Goal: Transaction & Acquisition: Purchase product/service

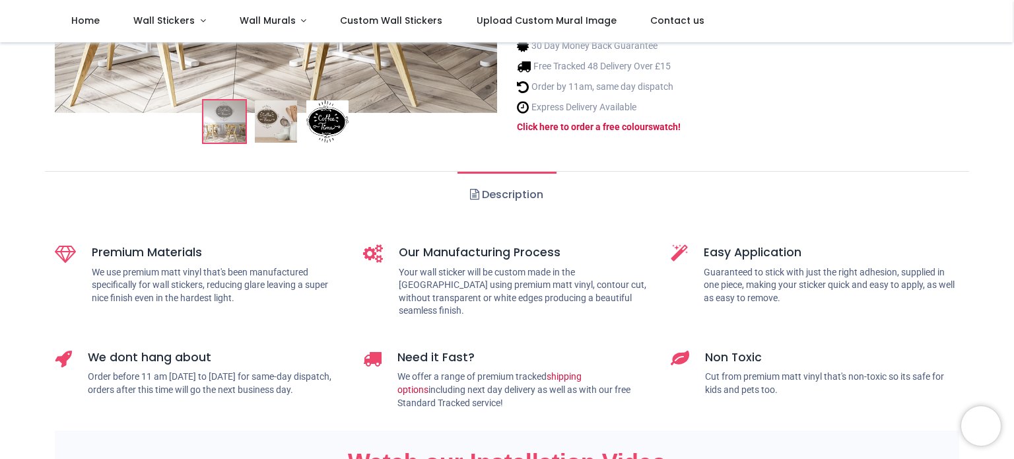
scroll to position [435, 0]
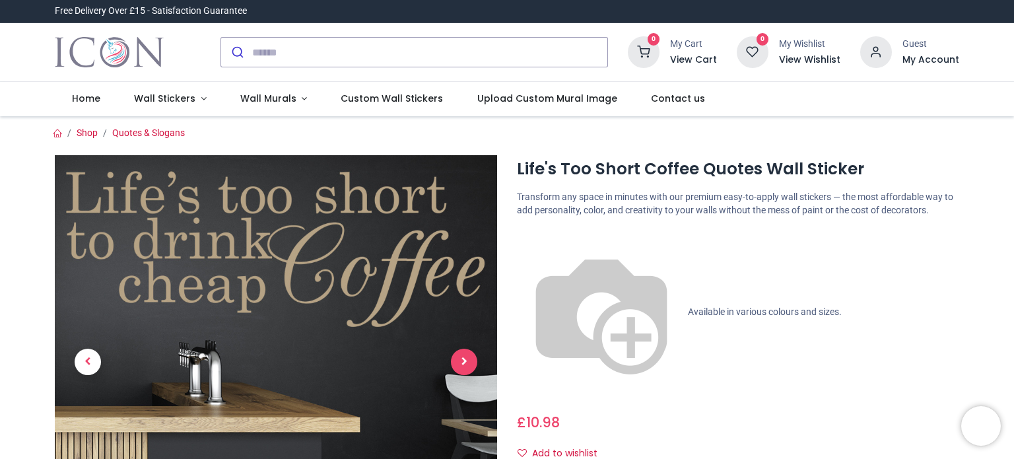
click at [467, 360] on span "Next" at bounding box center [464, 362] width 26 height 26
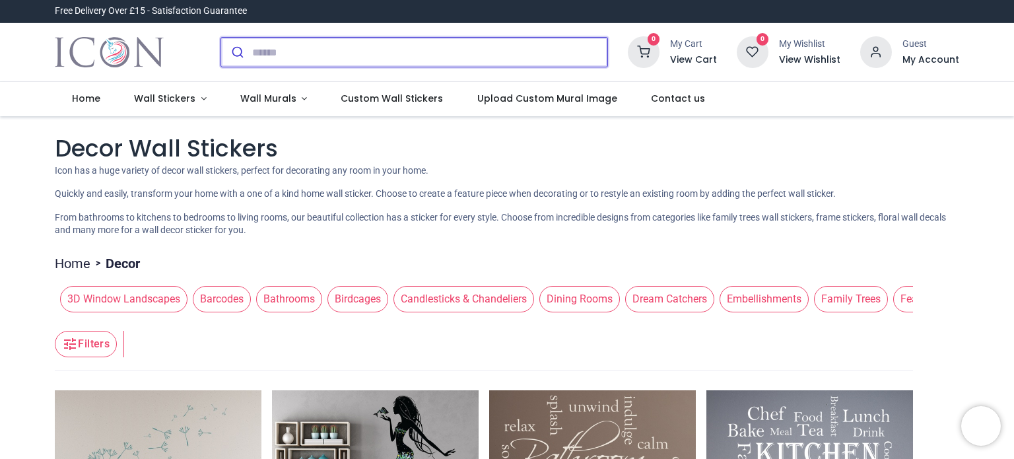
click at [370, 54] on input "search" at bounding box center [429, 52] width 355 height 29
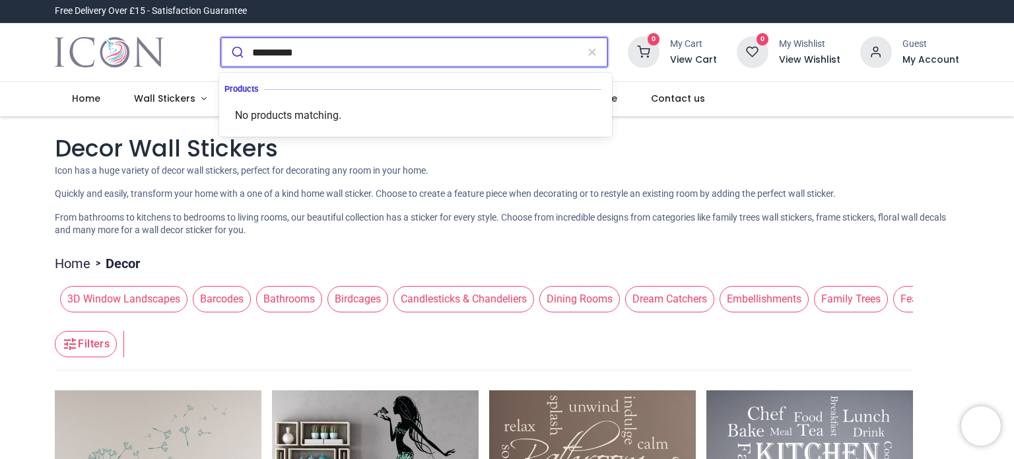
type input "**********"
click at [221, 38] on button "submit" at bounding box center [236, 52] width 31 height 29
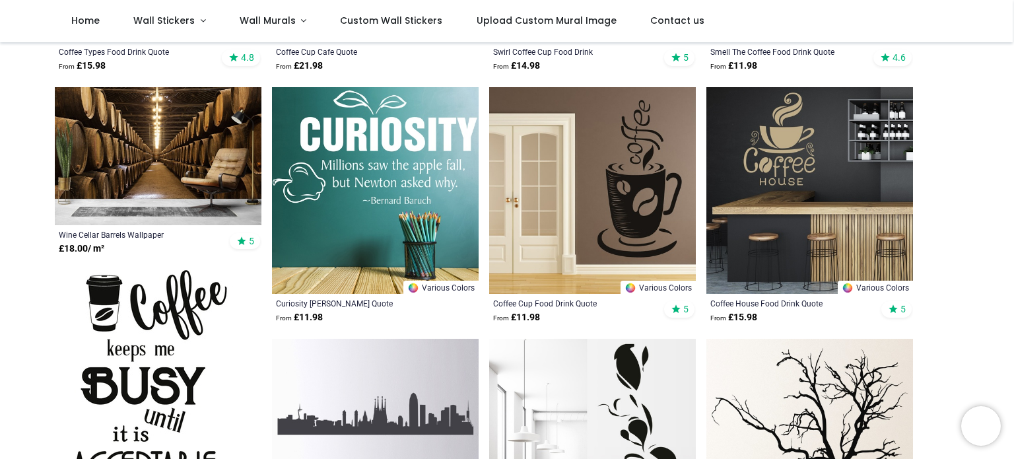
scroll to position [378, 0]
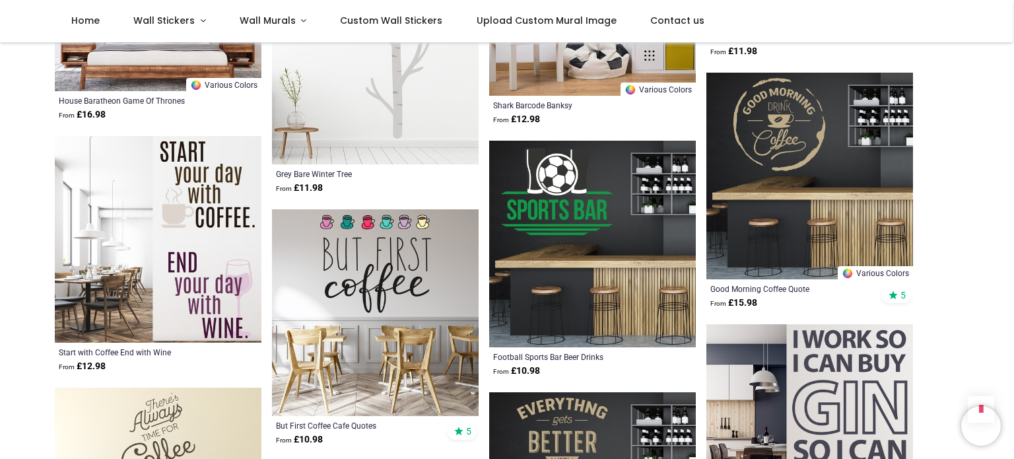
scroll to position [4779, 0]
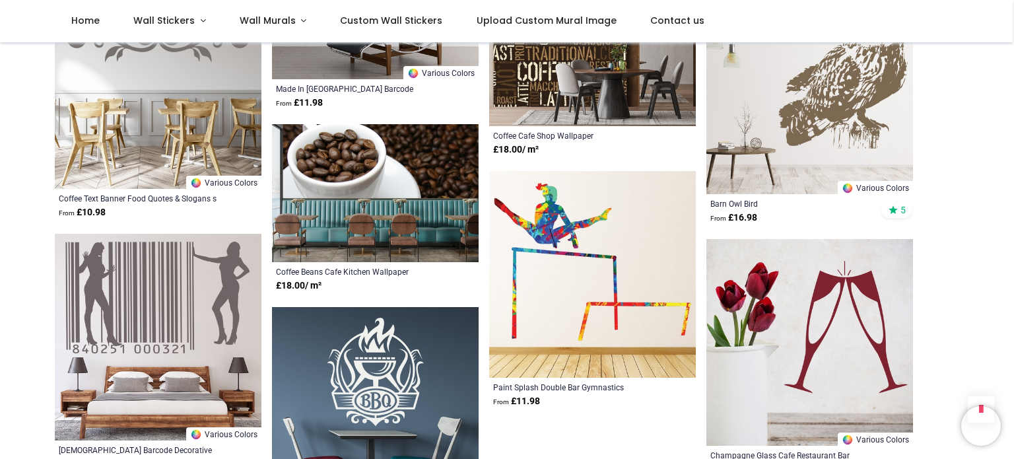
scroll to position [6644, 0]
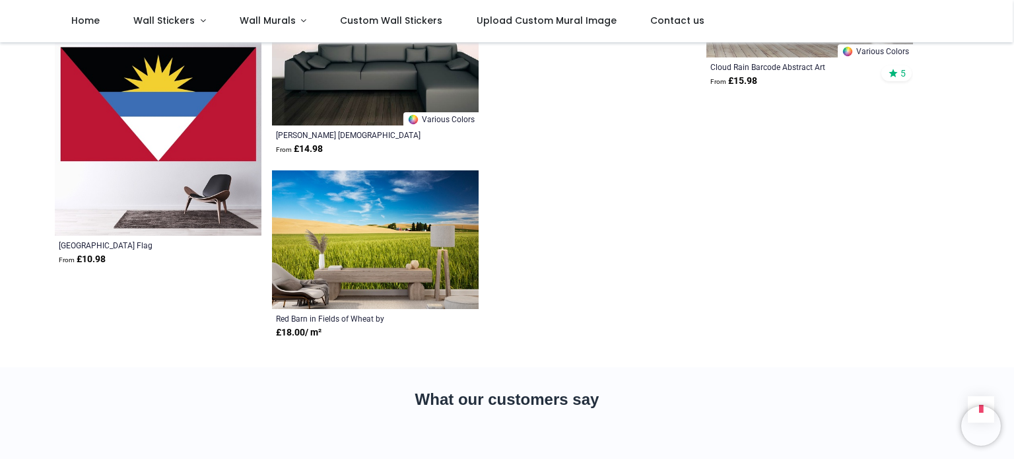
scroll to position [7780, 0]
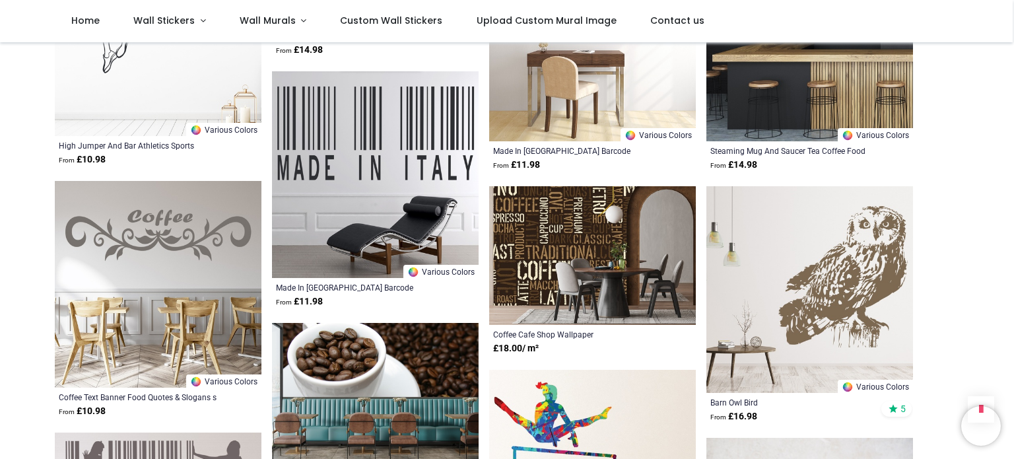
scroll to position [6409, 0]
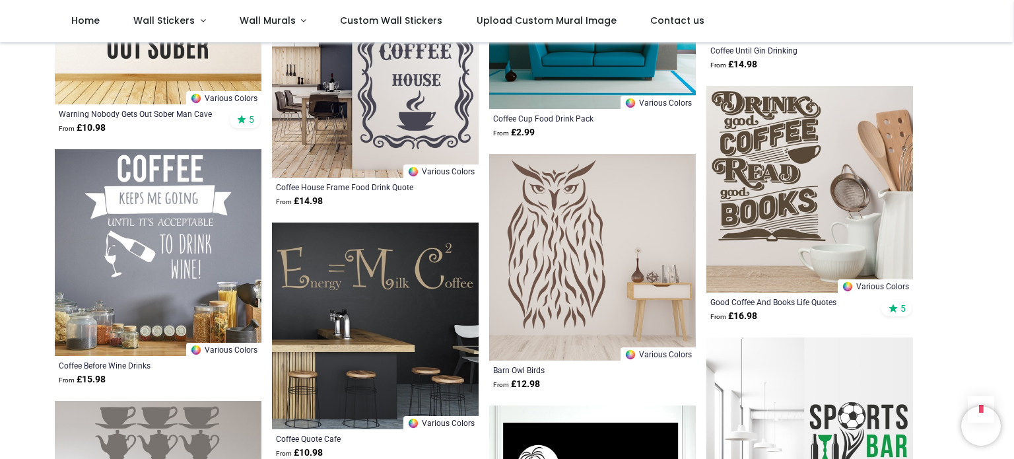
scroll to position [3985, 0]
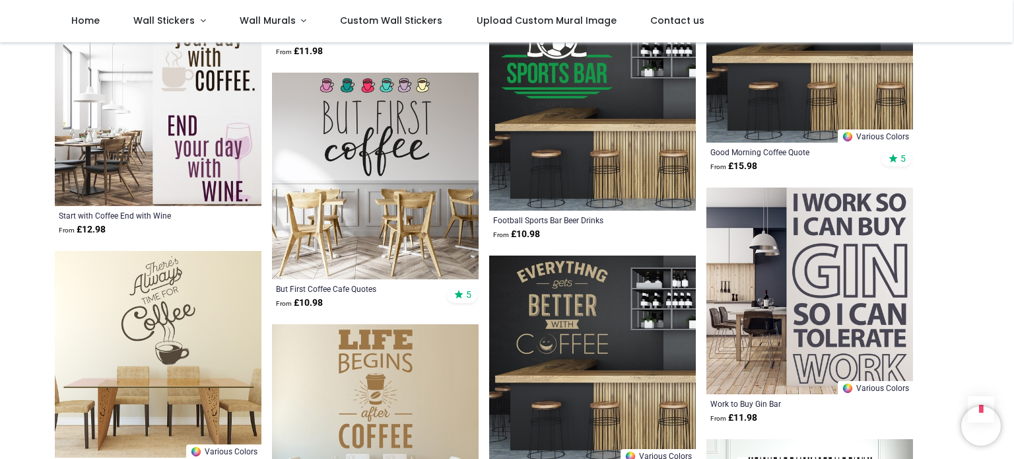
scroll to position [4918, 0]
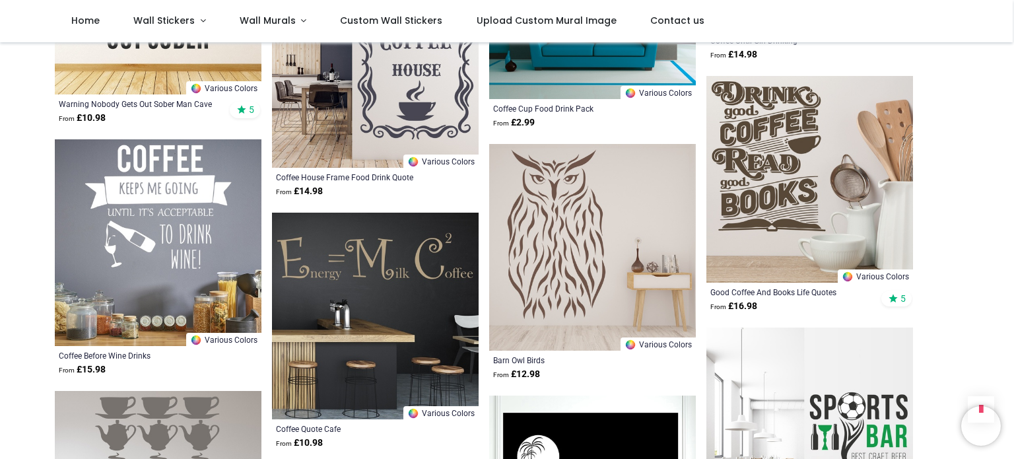
scroll to position [4004, 0]
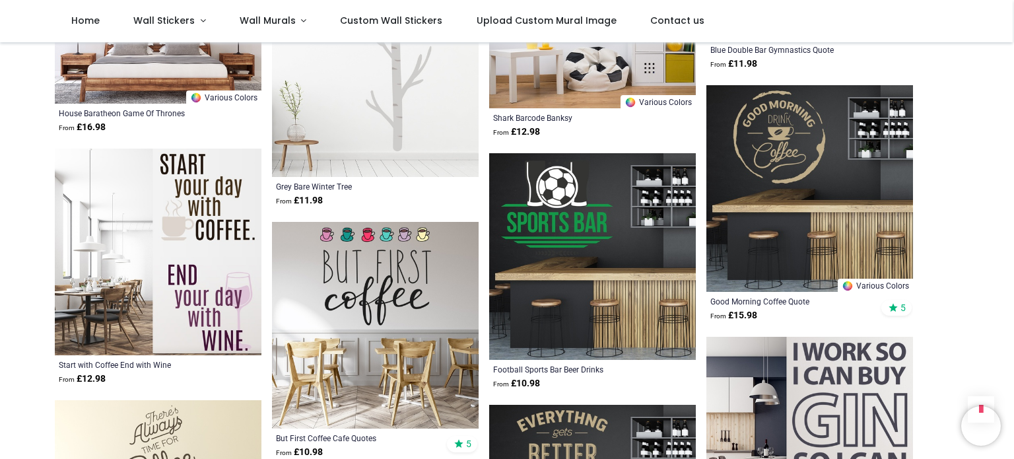
scroll to position [4769, 0]
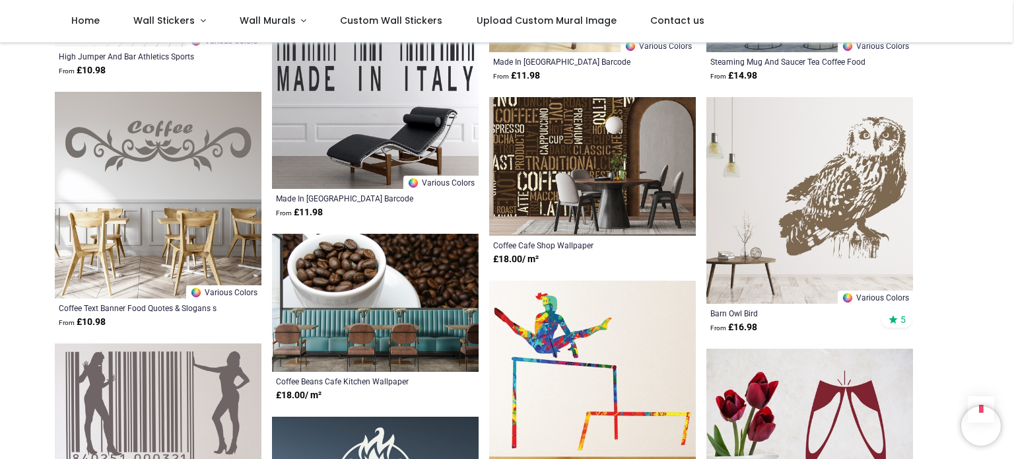
scroll to position [6567, 0]
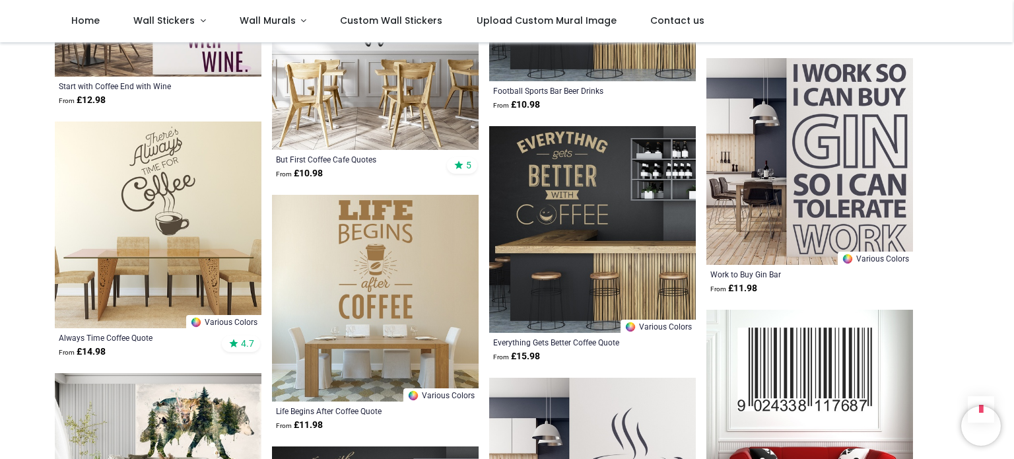
scroll to position [5048, 0]
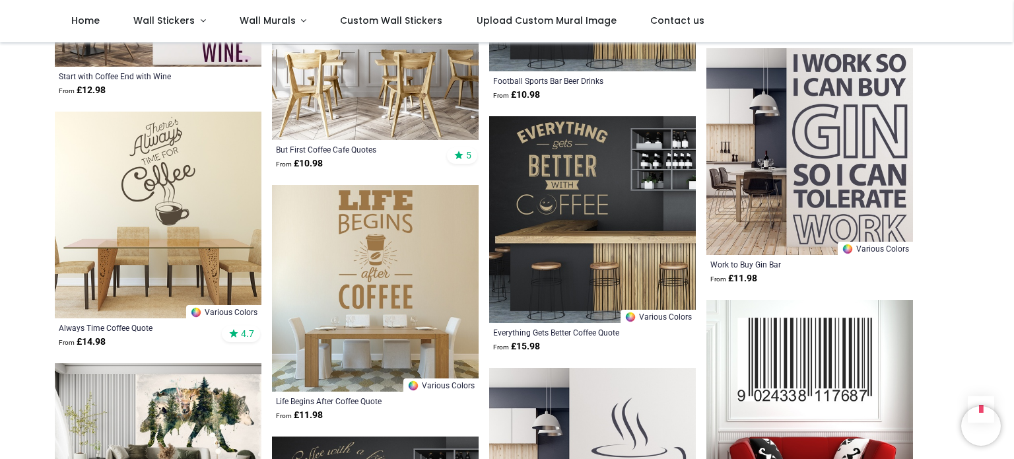
click at [561, 166] on img at bounding box center [592, 219] width 207 height 207
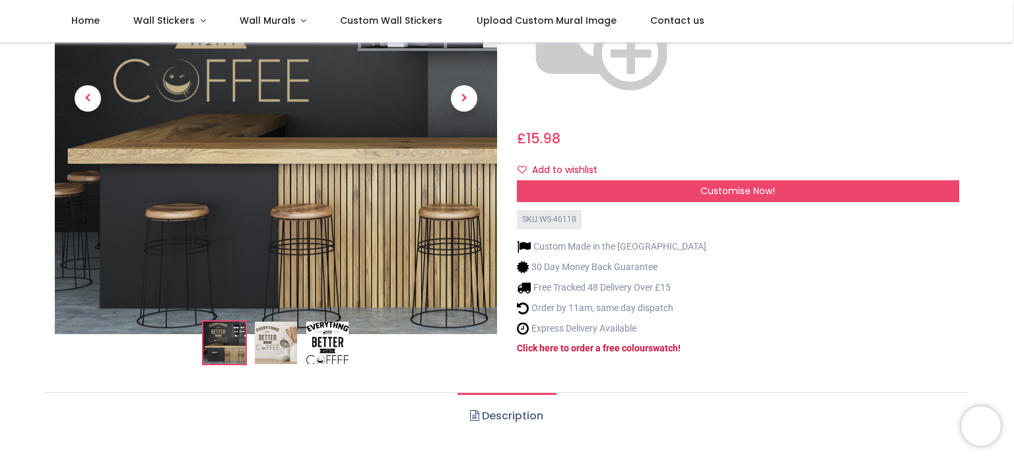
scroll to position [207, 0]
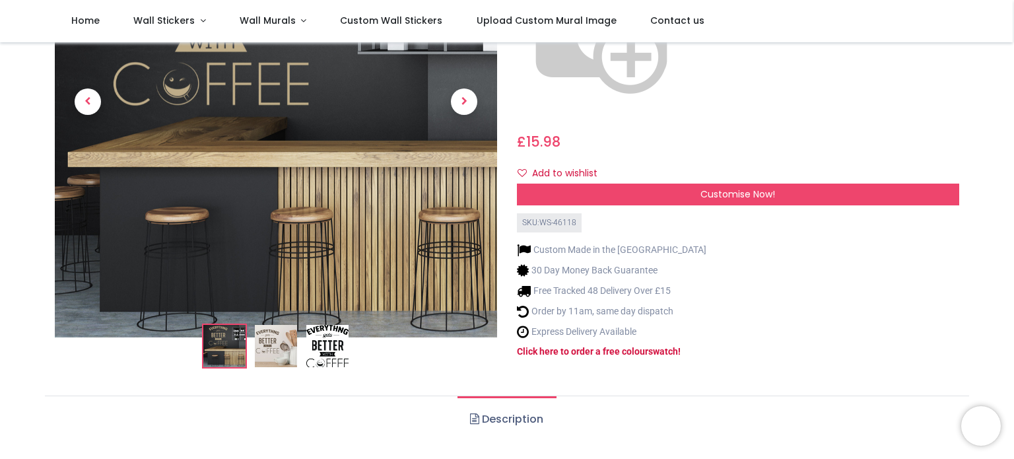
click at [277, 325] on img at bounding box center [276, 346] width 42 height 42
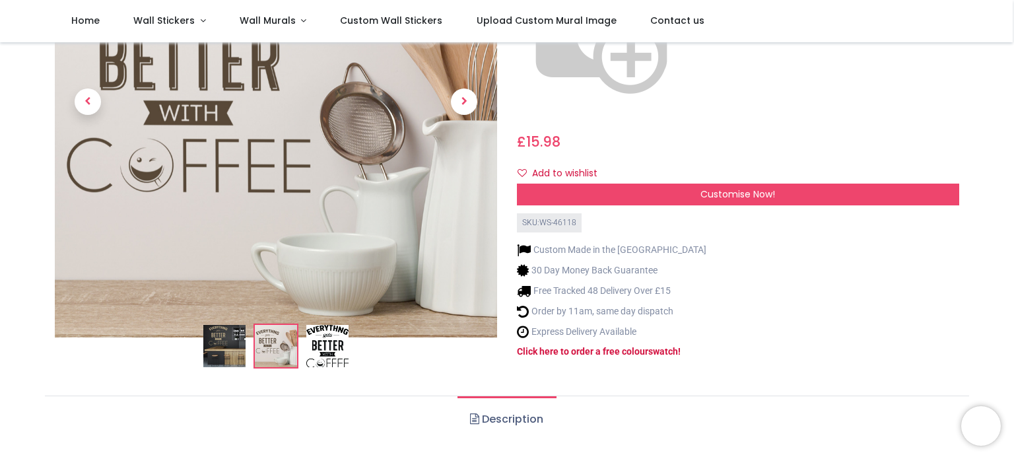
click at [335, 326] on img at bounding box center [327, 346] width 42 height 42
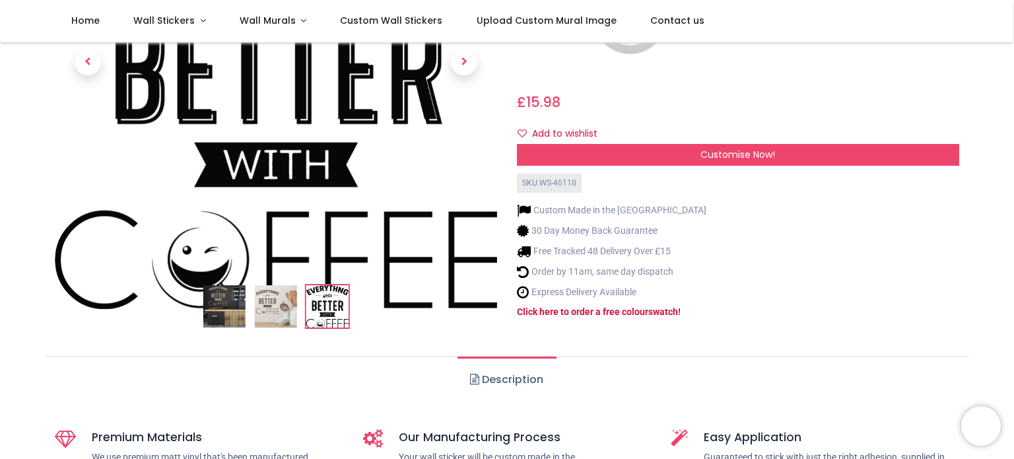
scroll to position [250, 0]
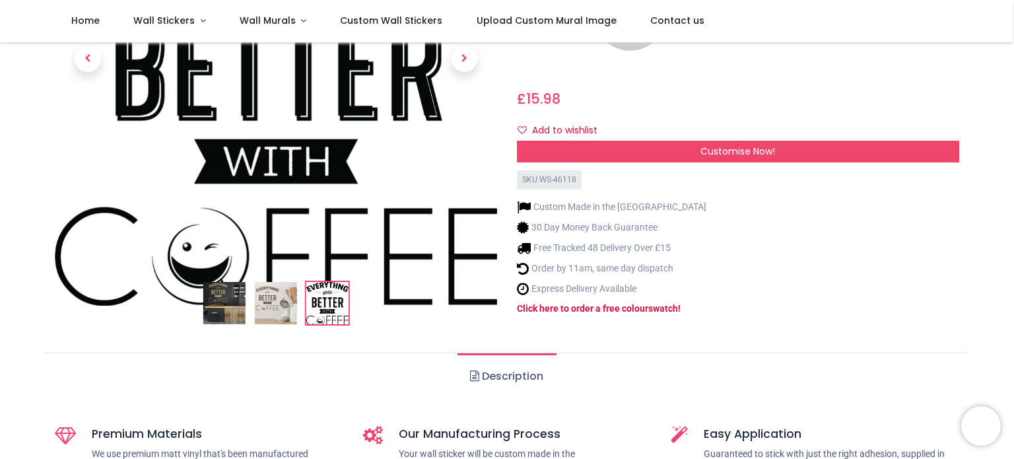
click at [504, 356] on link "Description" at bounding box center [506, 376] width 98 height 46
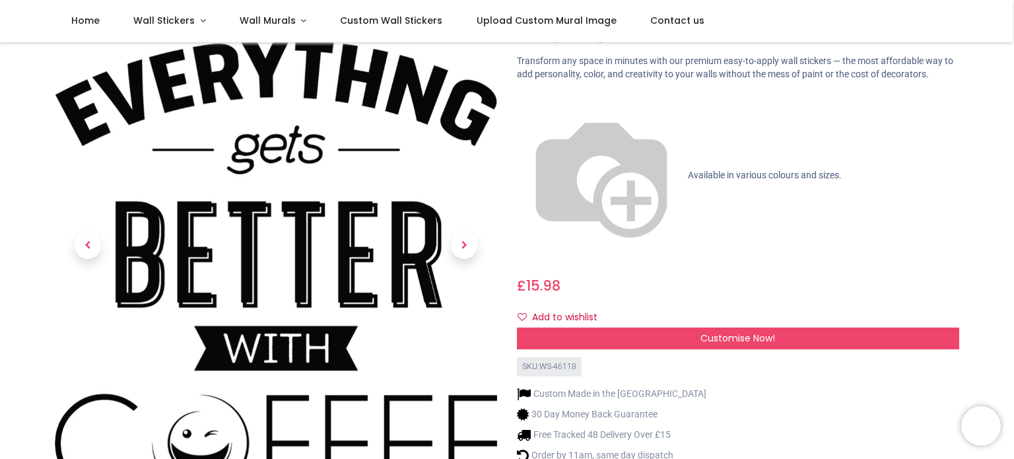
scroll to position [71, 0]
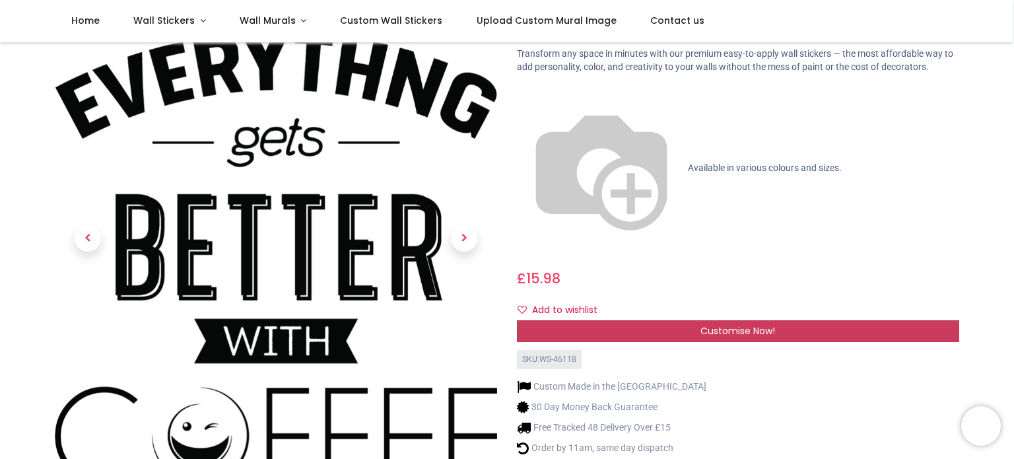
click at [729, 324] on span "Customise Now!" at bounding box center [737, 330] width 75 height 13
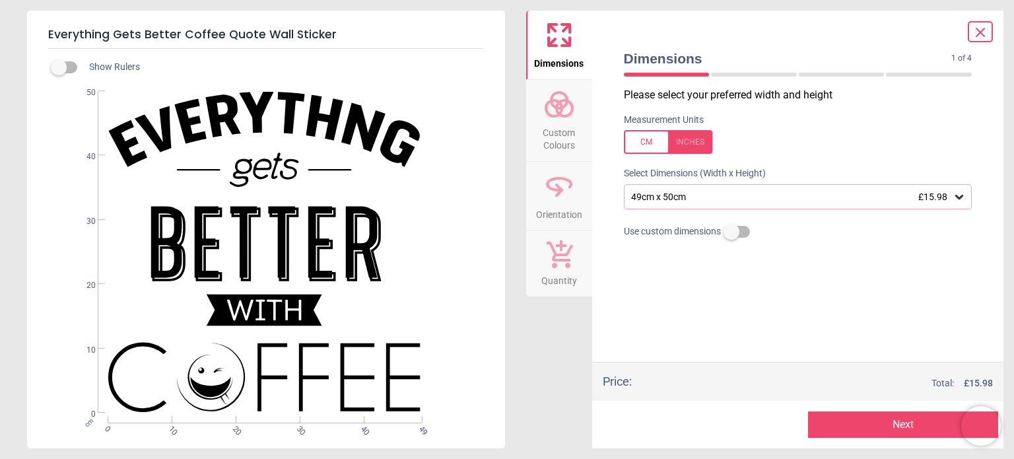
click at [689, 137] on div at bounding box center [668, 142] width 88 height 24
